Goal: Task Accomplishment & Management: Complete application form

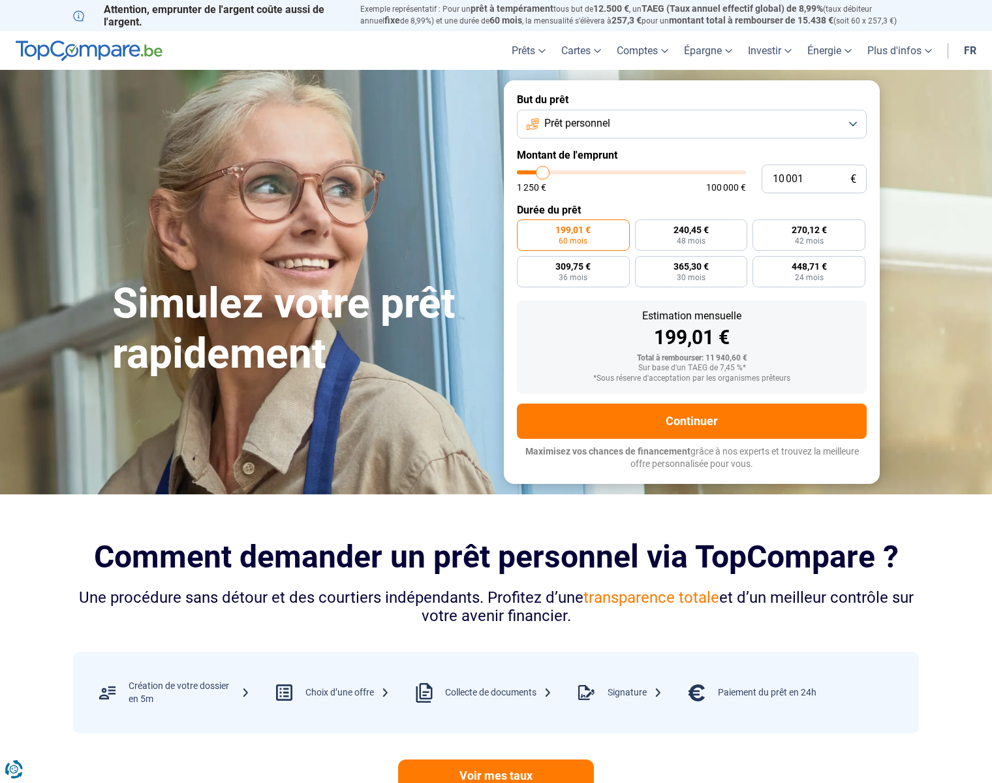
type input "8 250"
type input "8250"
type input "8 500"
type input "8500"
type input "9 500"
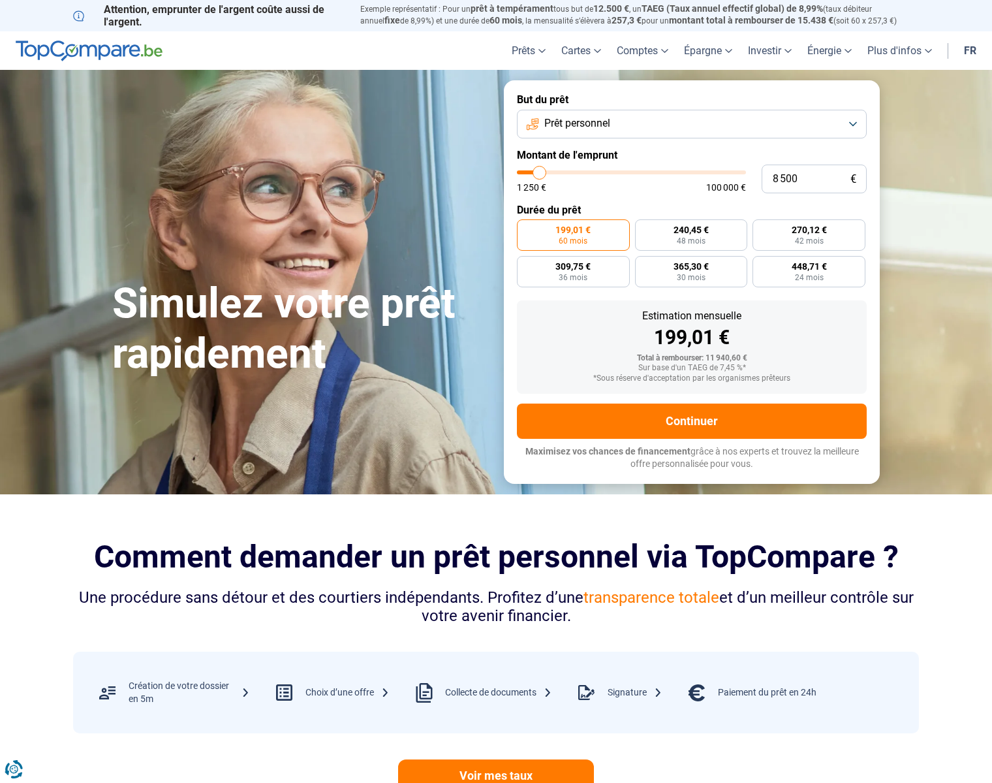
type input "9500"
type input "10 250"
type input "10250"
type input "11 500"
type input "11500"
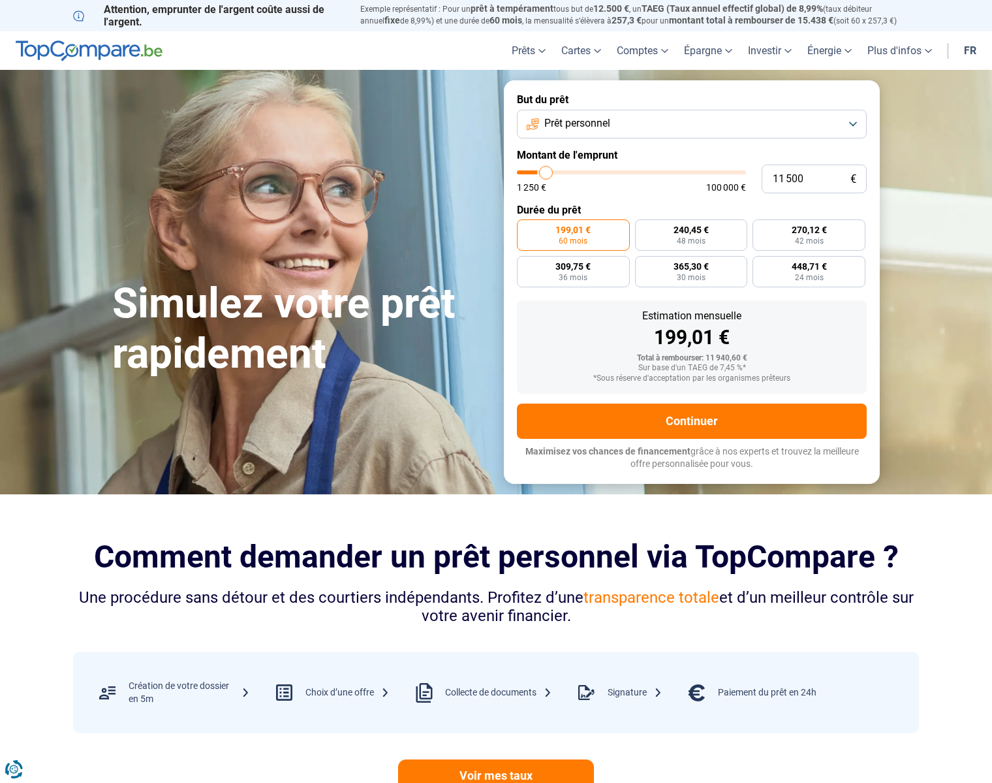
type input "13 000"
type input "13000"
type input "13 250"
type input "13250"
type input "14 000"
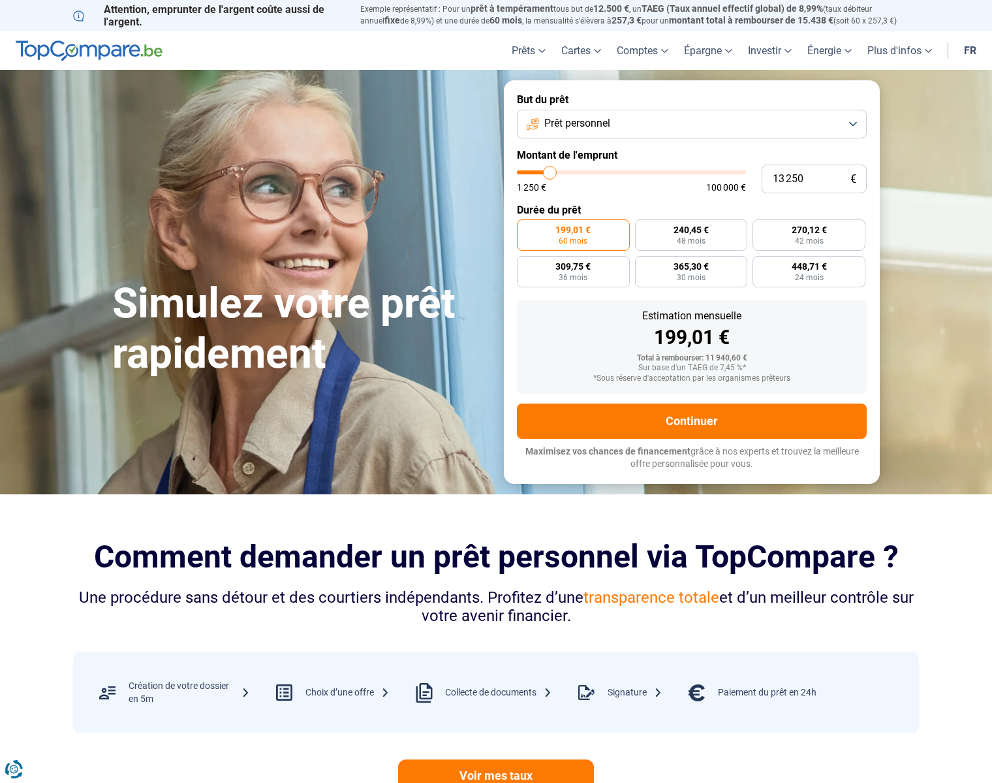
type input "14000"
type input "14 250"
type input "14250"
type input "15 250"
type input "15250"
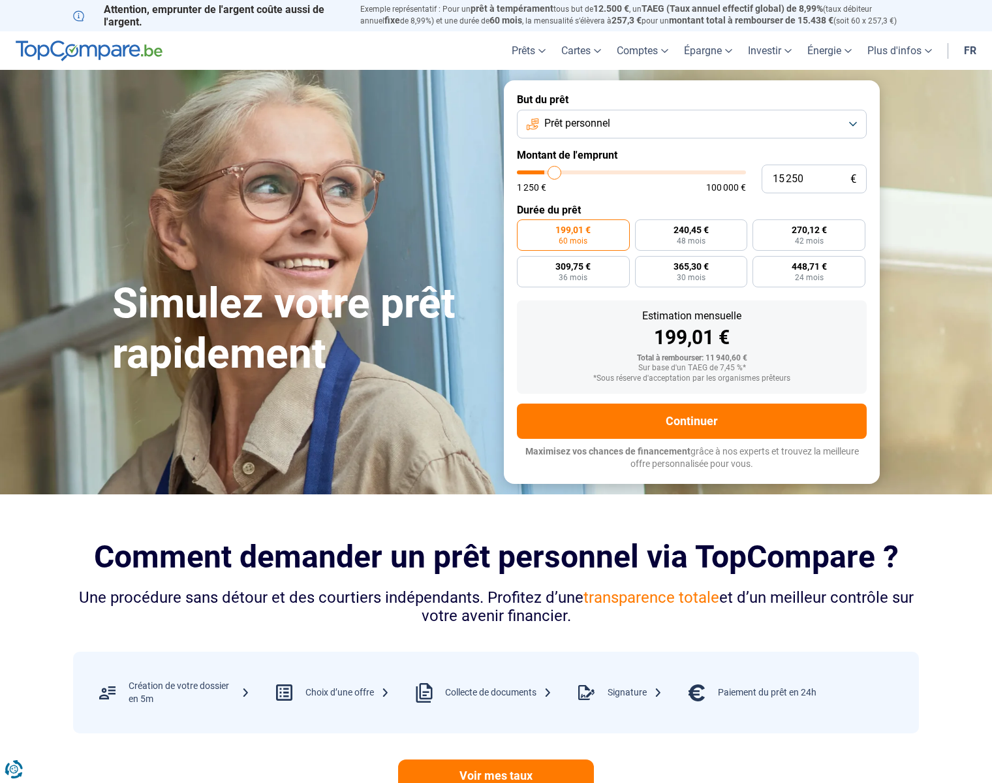
type input "15 750"
type input "15750"
type input "16 250"
type input "16250"
type input "17 000"
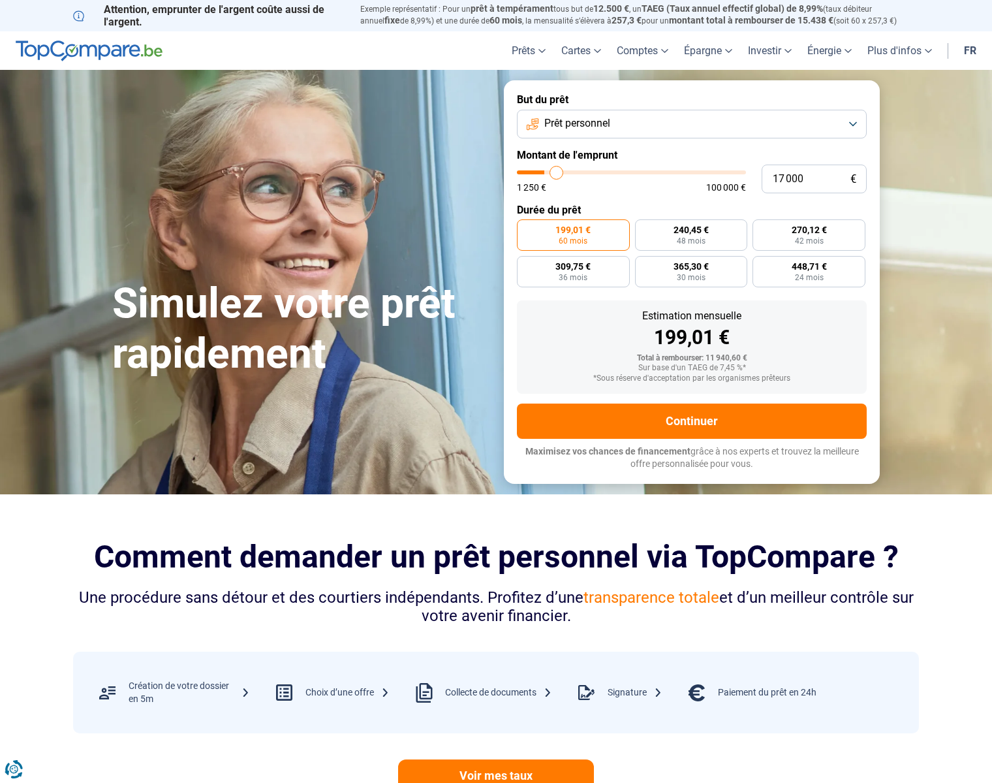
type input "17000"
type input "17 750"
type input "17750"
type input "18 500"
type input "18500"
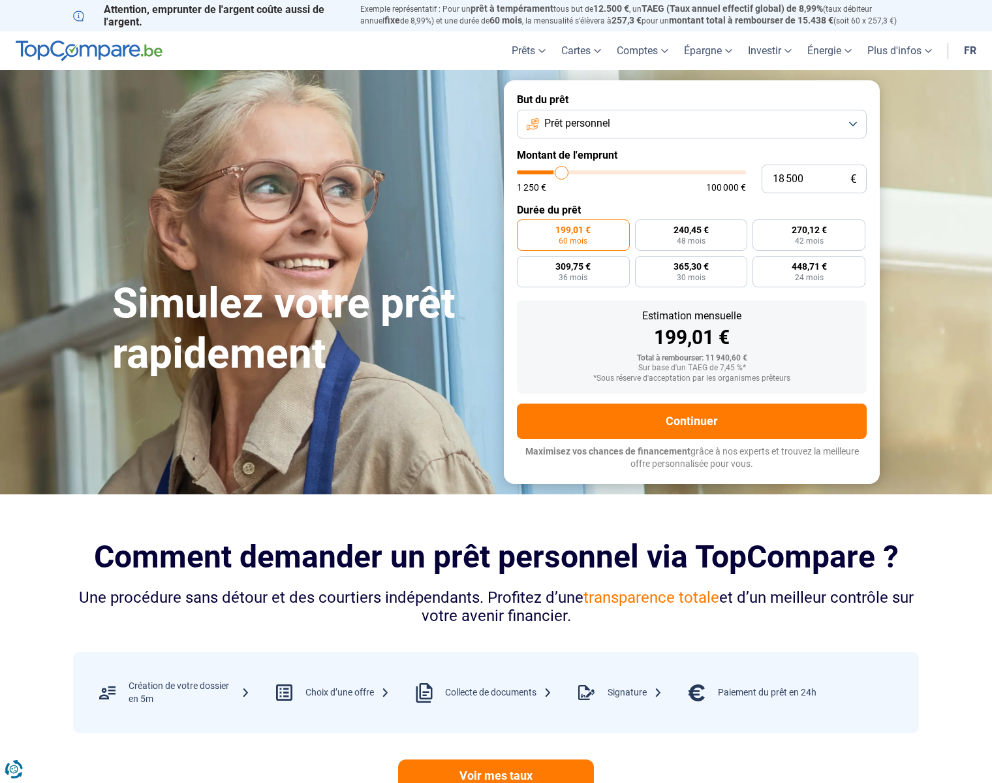
type input "19 000"
type input "19000"
type input "19 250"
type input "19250"
type input "20 250"
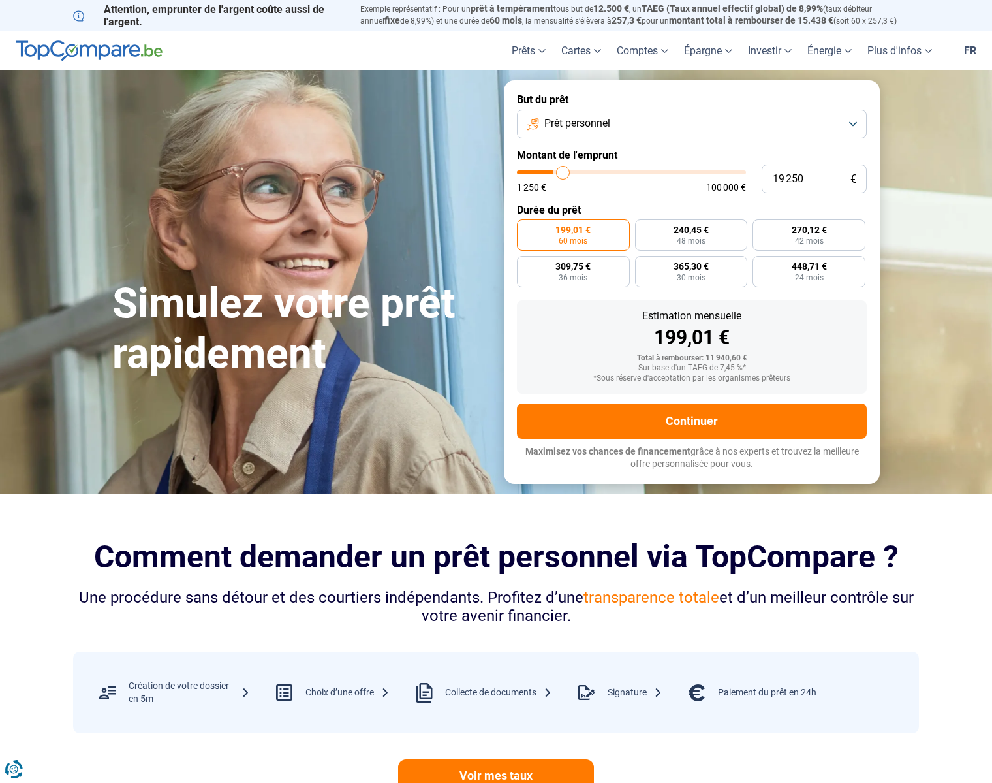
type input "20250"
type input "20 750"
type input "20750"
type input "21 500"
type input "21500"
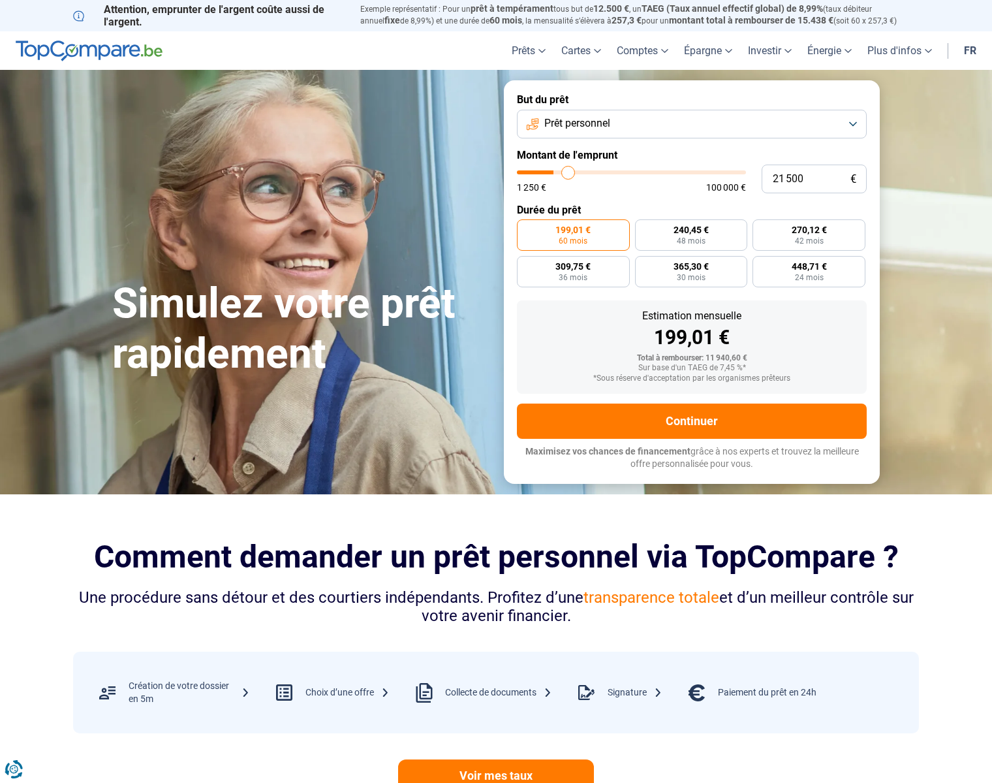
type input "22 250"
type input "22250"
type input "23 000"
type input "23000"
type input "23 500"
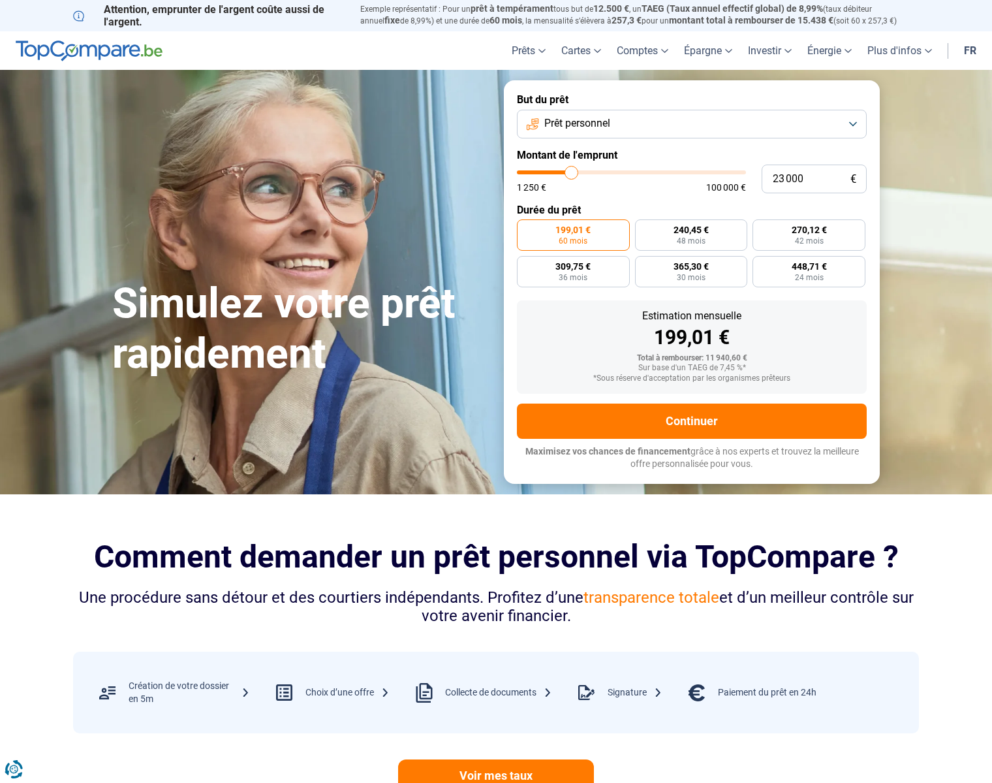
type input "23500"
type input "24 500"
type input "24500"
type input "25 250"
type input "25250"
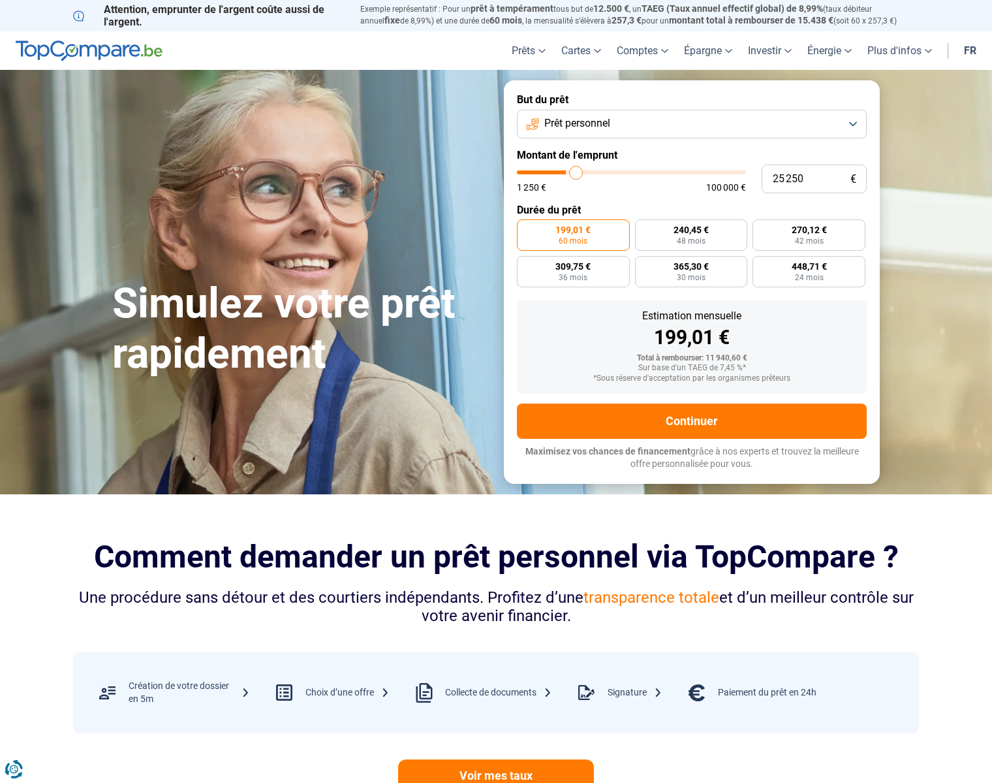
type input "26 000"
type input "26000"
type input "27 000"
type input "27000"
type input "27 500"
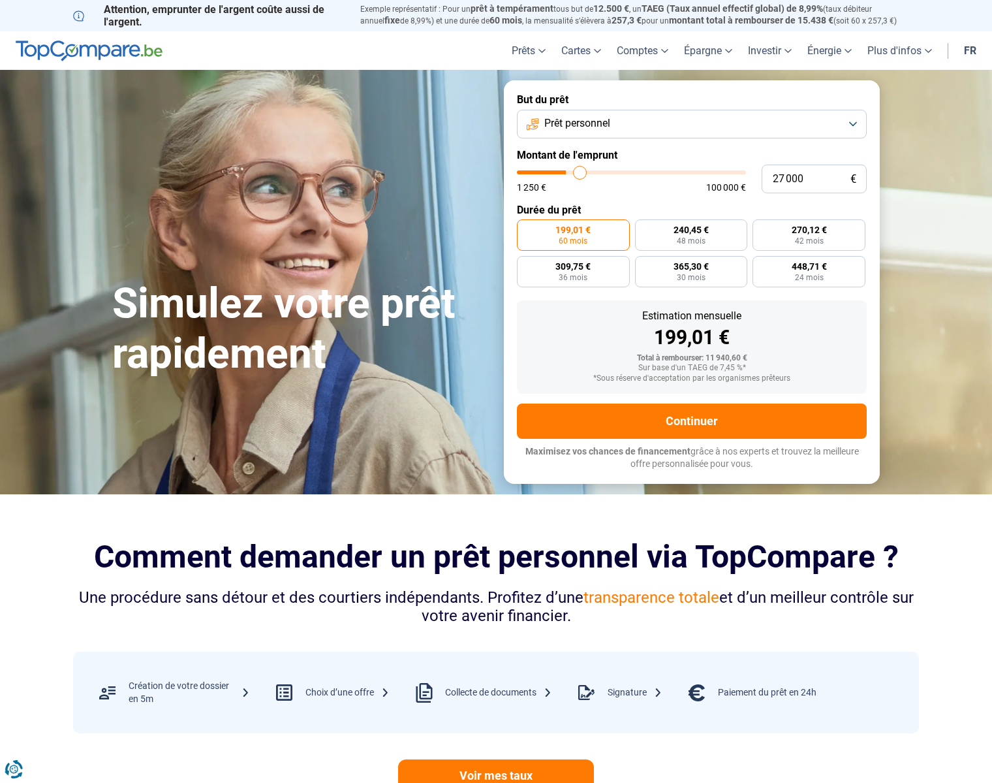
type input "27500"
type input "28 250"
type input "28250"
type input "28 500"
type input "28500"
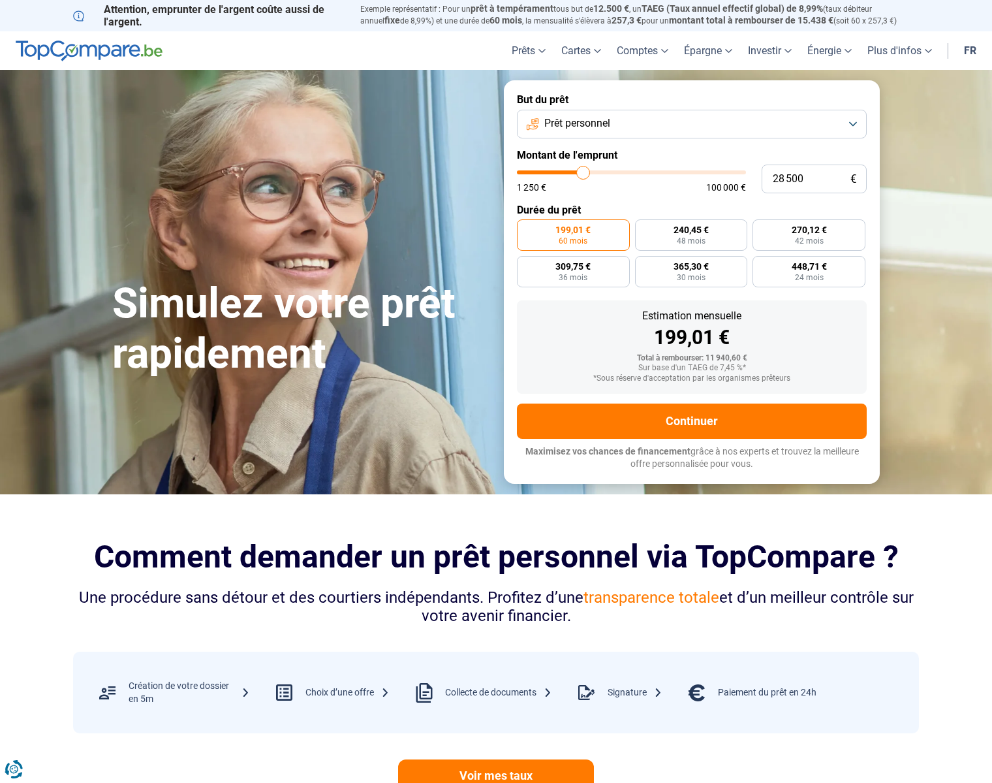
type input "29 000"
type input "29000"
type input "29 500"
type input "29500"
type input "30 000"
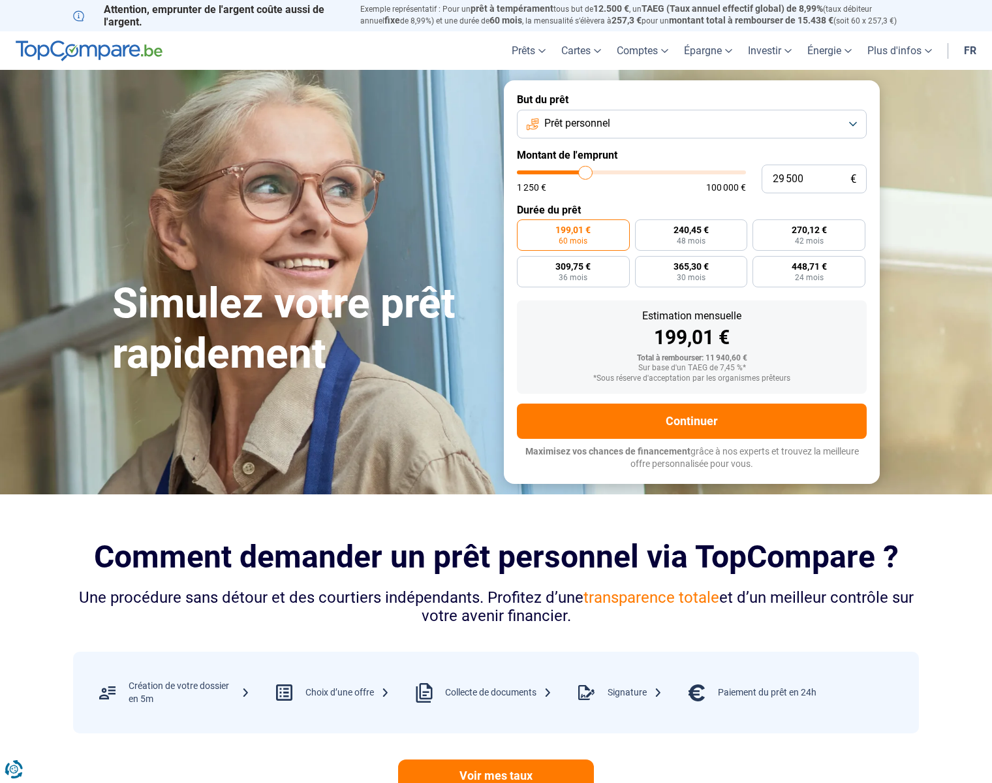
type input "30000"
type input "30 500"
type input "30500"
type input "31 000"
type input "31000"
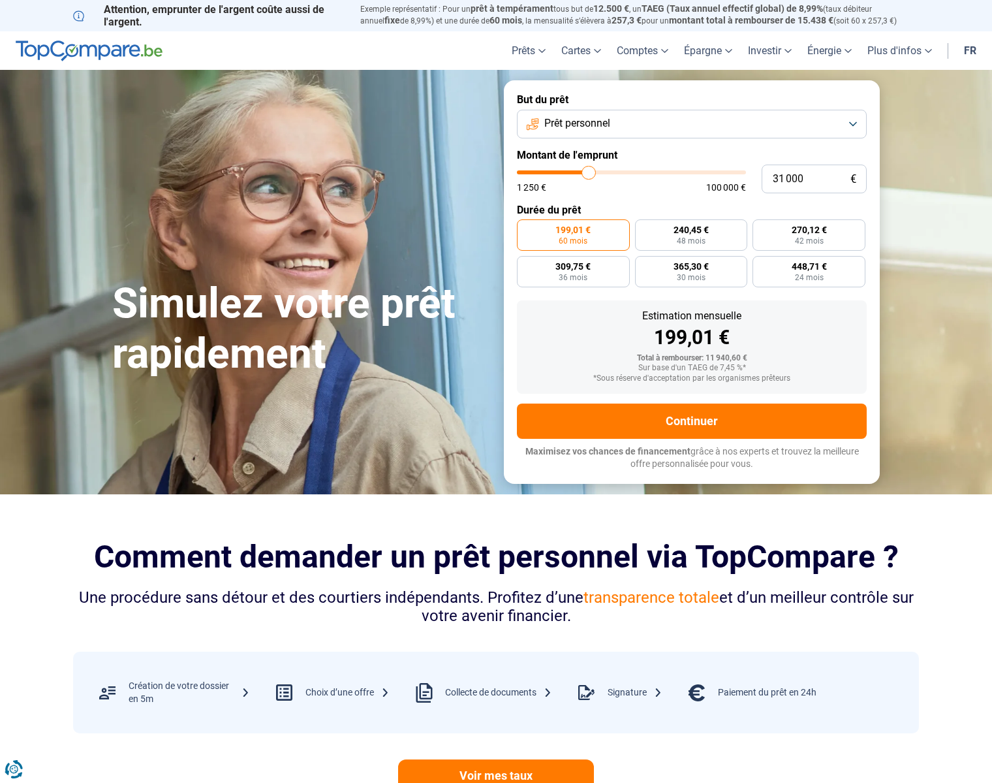
type input "31 250"
type input "31250"
type input "32 000"
type input "32000"
type input "32 250"
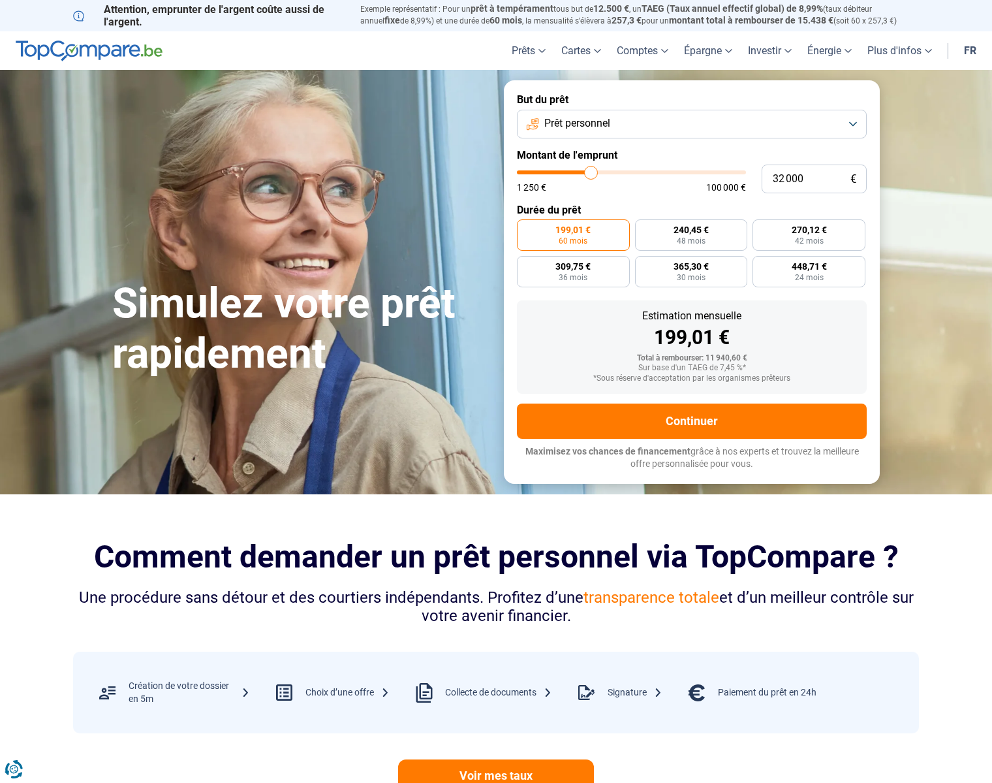
type input "32250"
type input "32 500"
type input "32500"
type input "32 750"
type input "32750"
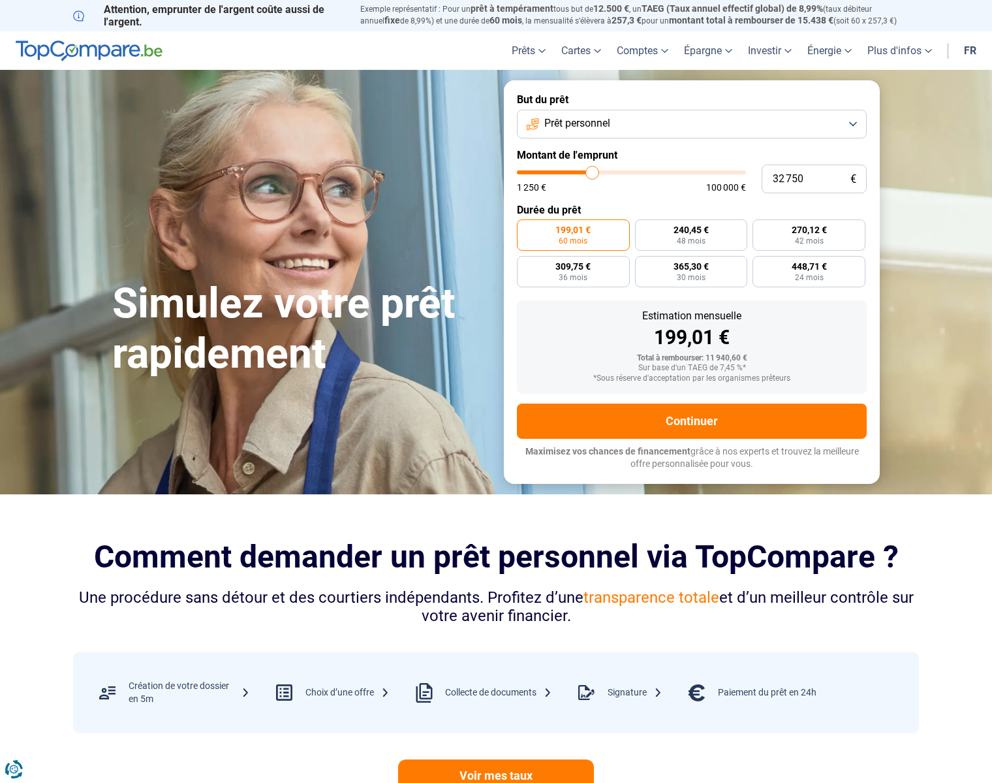
type input "33 500"
type input "33500"
type input "33 750"
type input "33750"
type input "34 250"
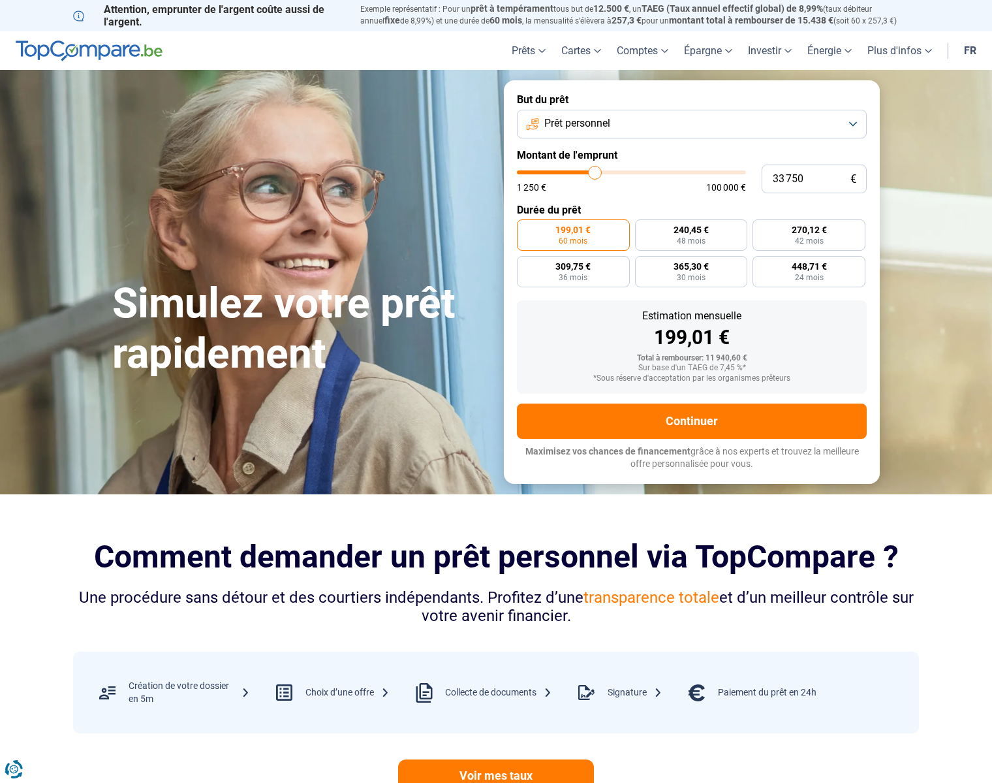
type input "34250"
type input "34 500"
type input "34500"
type input "35 250"
type input "35250"
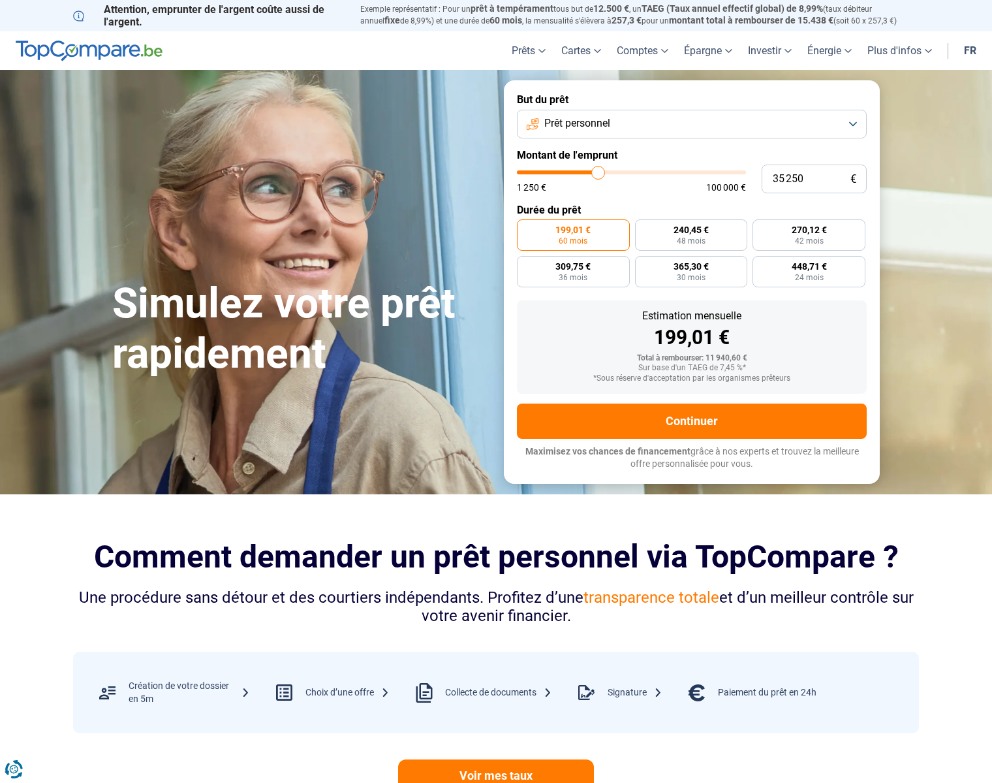
type input "35 500"
type input "35500"
type input "35 000"
type input "35000"
type input "34 250"
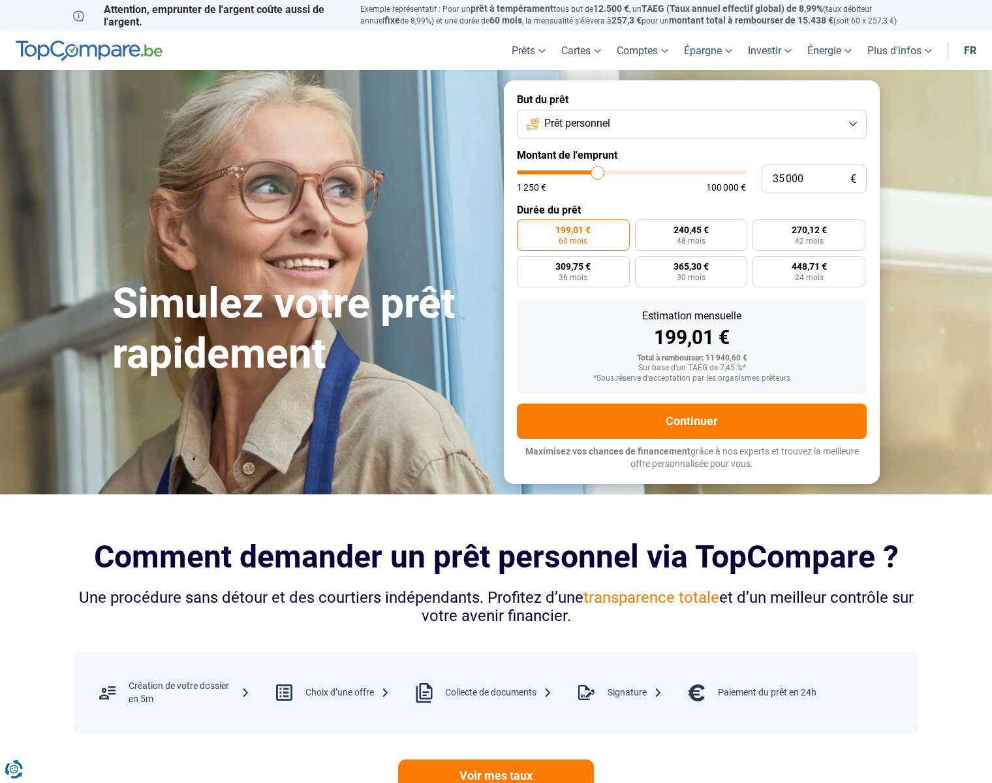
type input "34250"
type input "34 000"
type input "34000"
type input "34 250"
type input "34250"
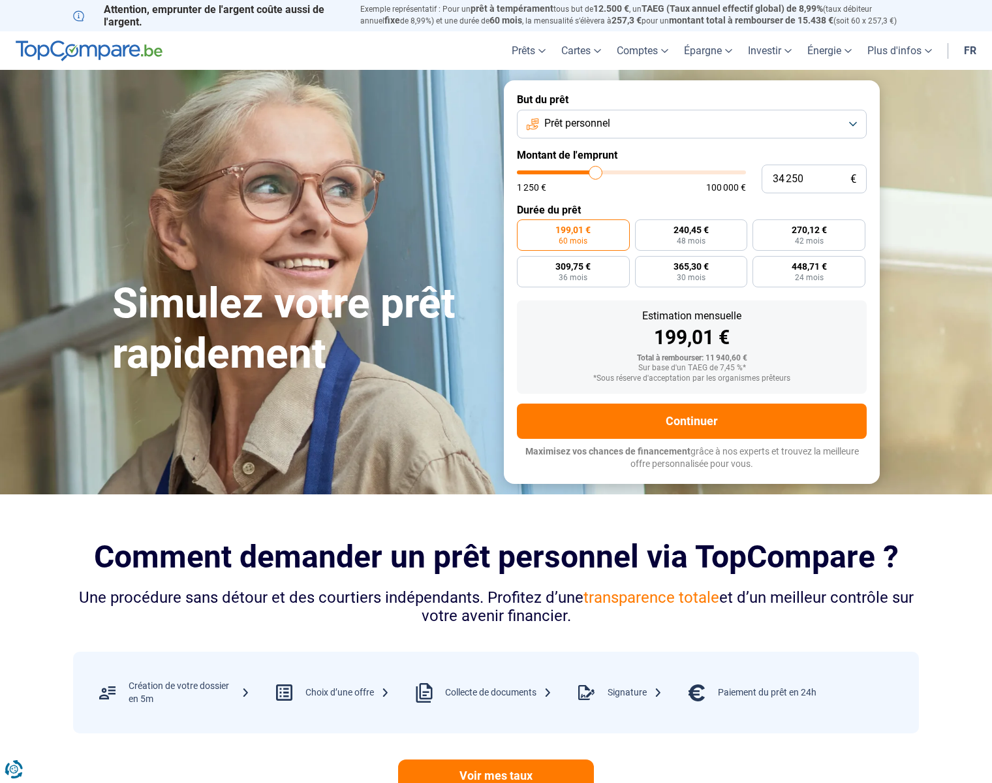
type input "35 000"
type input "35000"
type input "35 500"
drag, startPoint x: 539, startPoint y: 173, endPoint x: 599, endPoint y: 174, distance: 59.4
type input "35500"
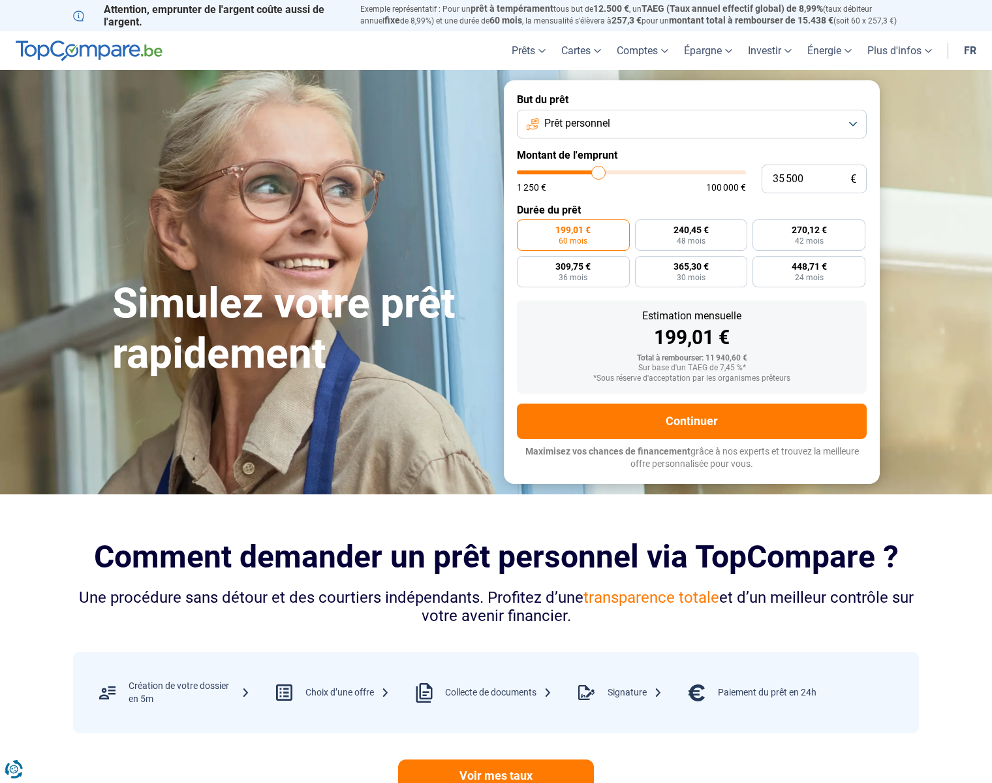
click at [599, 174] on input "range" at bounding box center [631, 172] width 229 height 4
radio input "false"
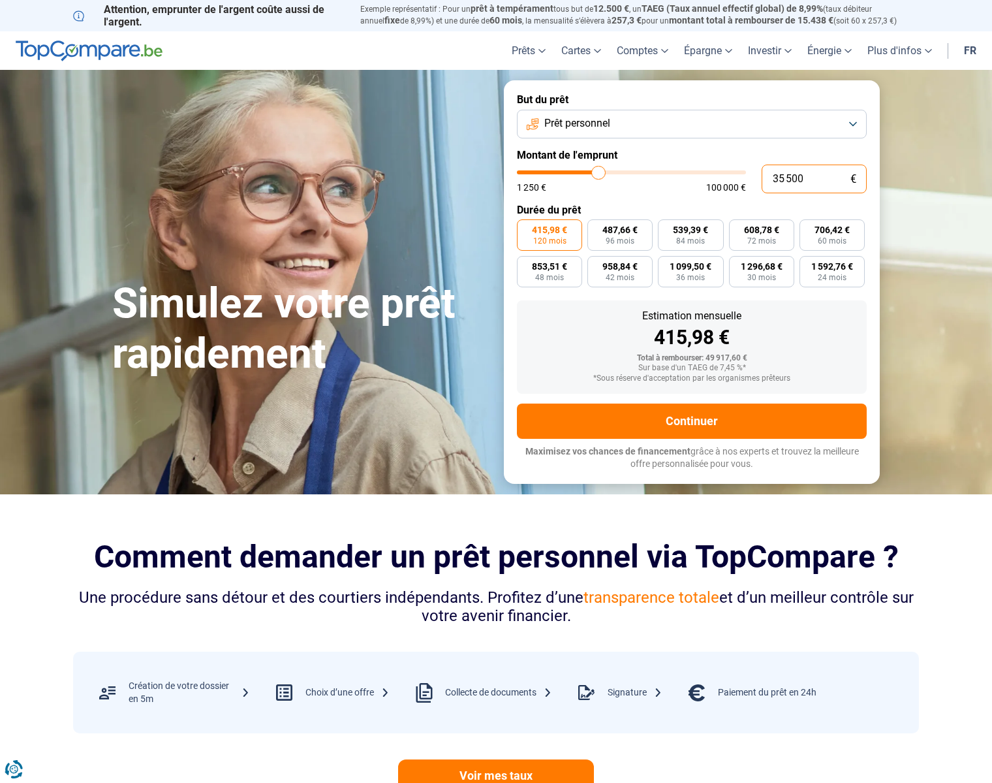
click at [813, 183] on input "35 500" at bounding box center [814, 178] width 105 height 29
type input "3 550"
type input "3500"
type input "355"
type input "1250"
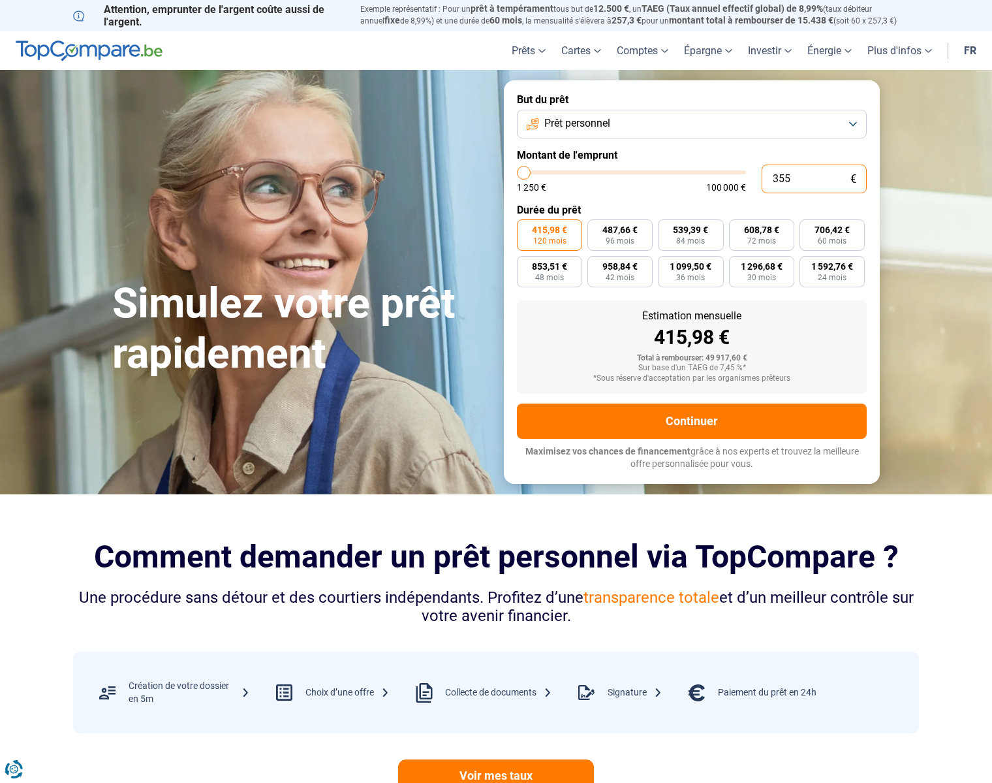
type input "35"
type input "1250"
type input "350"
type input "1250"
type input "3 500"
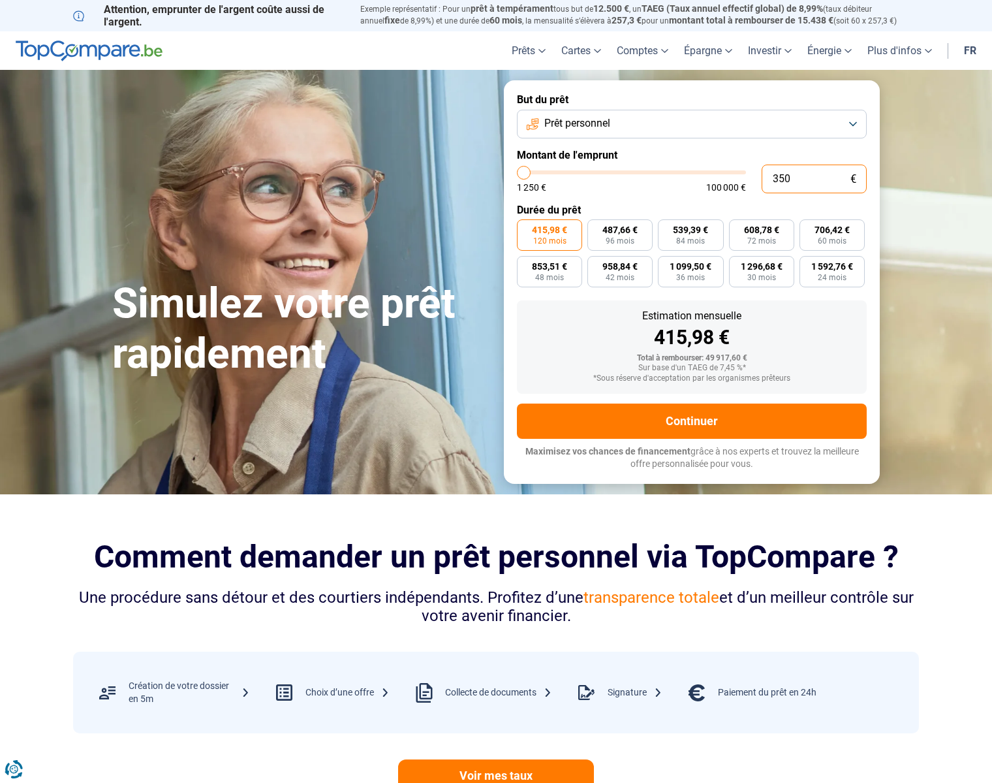
type input "3500"
type input "35 000"
type input "35000"
type input "35 000"
click at [745, 225] on span "600,20 €" at bounding box center [761, 229] width 35 height 9
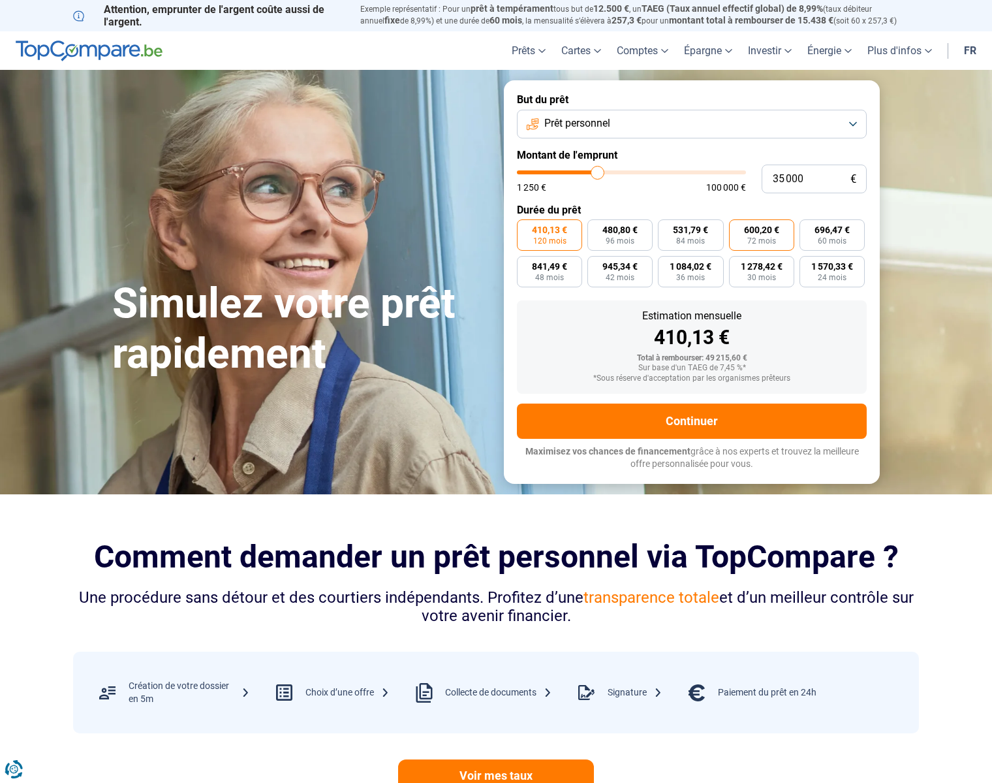
click at [738, 225] on input "600,20 € 72 mois" at bounding box center [733, 223] width 8 height 8
radio input "true"
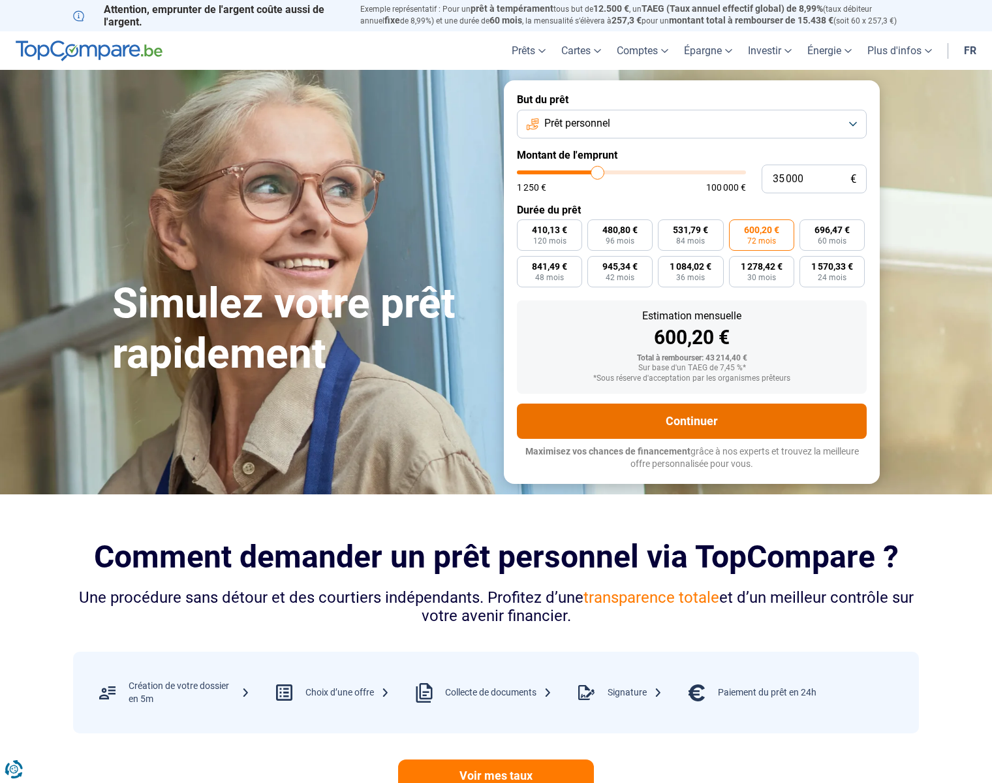
click at [719, 413] on button "Continuer" at bounding box center [692, 420] width 350 height 35
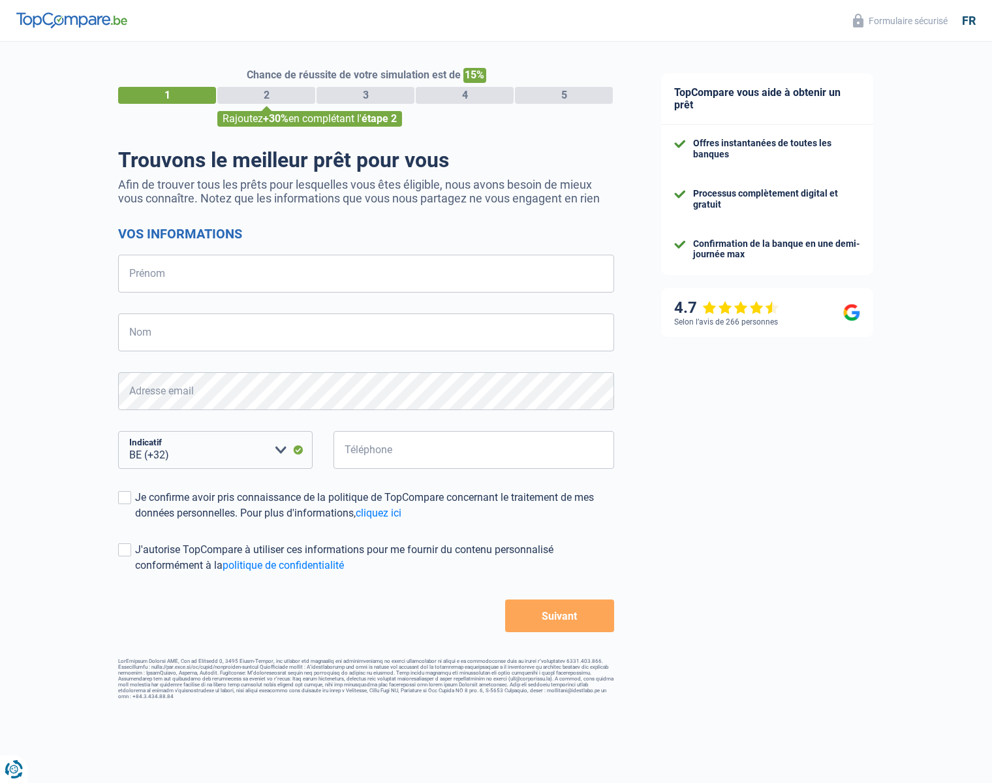
select select "32"
